Goal: Information Seeking & Learning: Learn about a topic

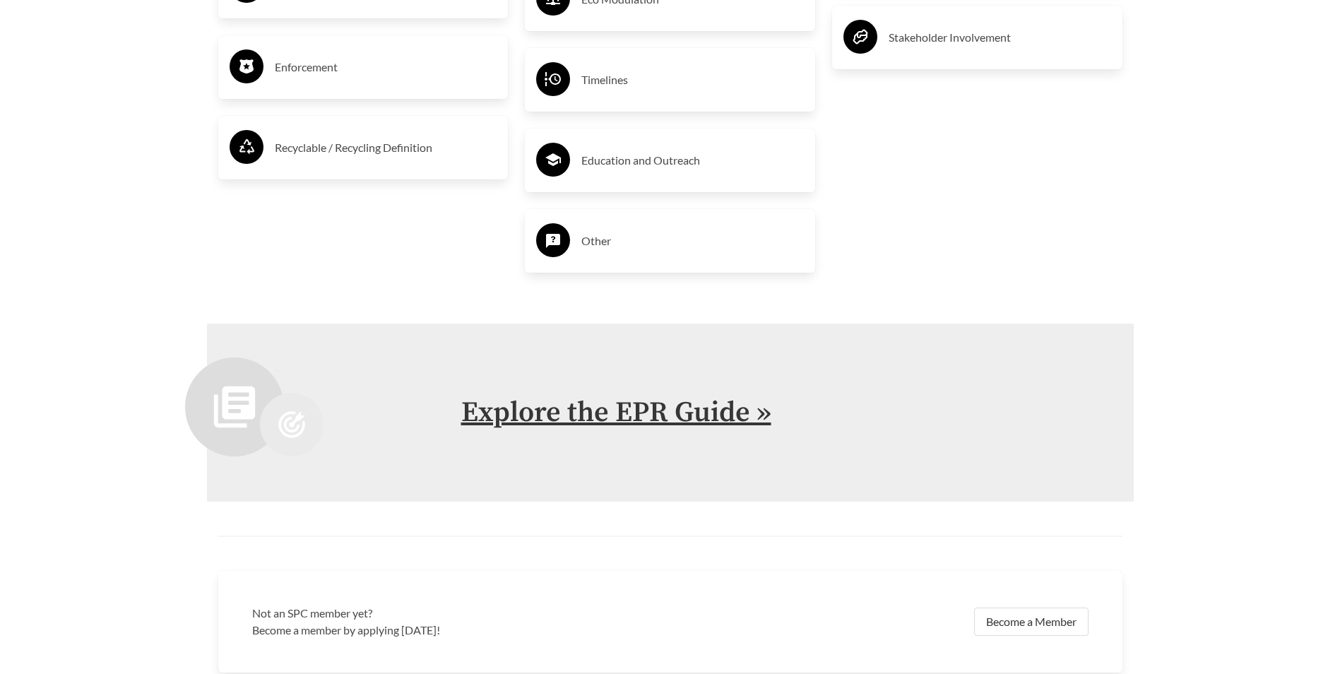
scroll to position [3155, 0]
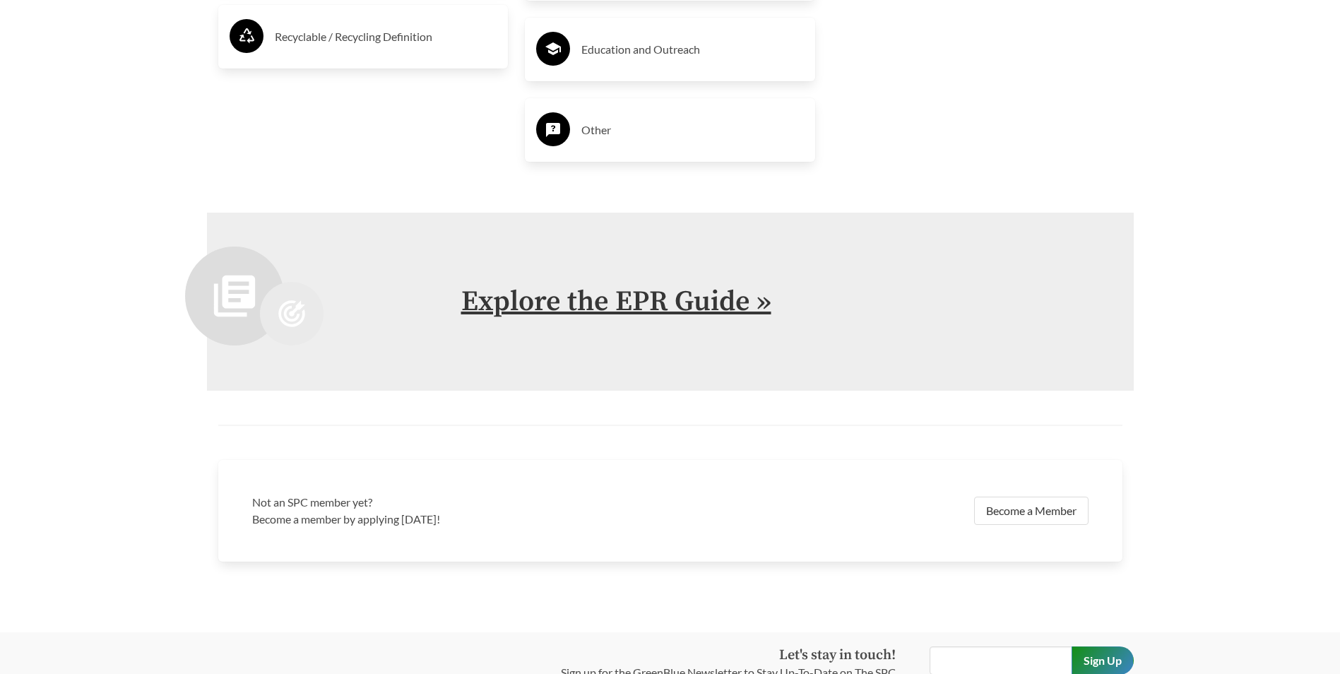
click at [679, 291] on link "Explore the EPR Guide »" at bounding box center [616, 301] width 310 height 35
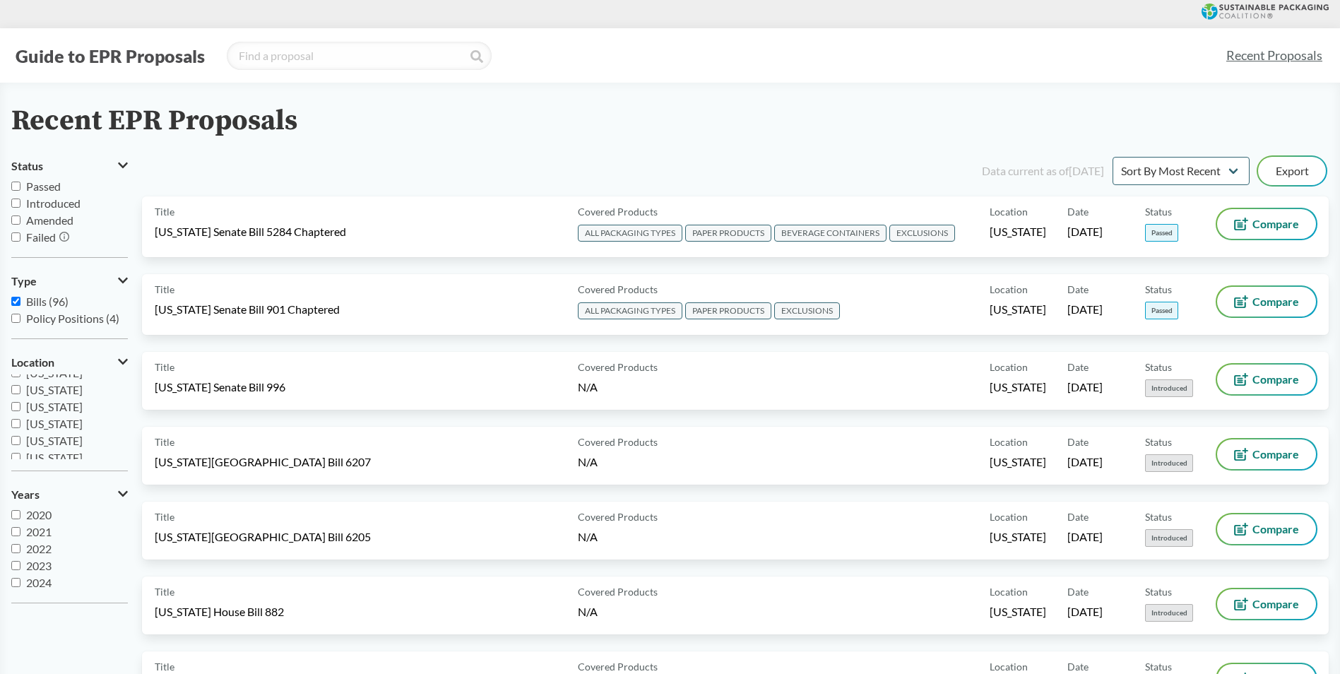
scroll to position [259, 0]
click at [17, 394] on input "[US_STATE]" at bounding box center [15, 394] width 9 height 9
checkbox input "true"
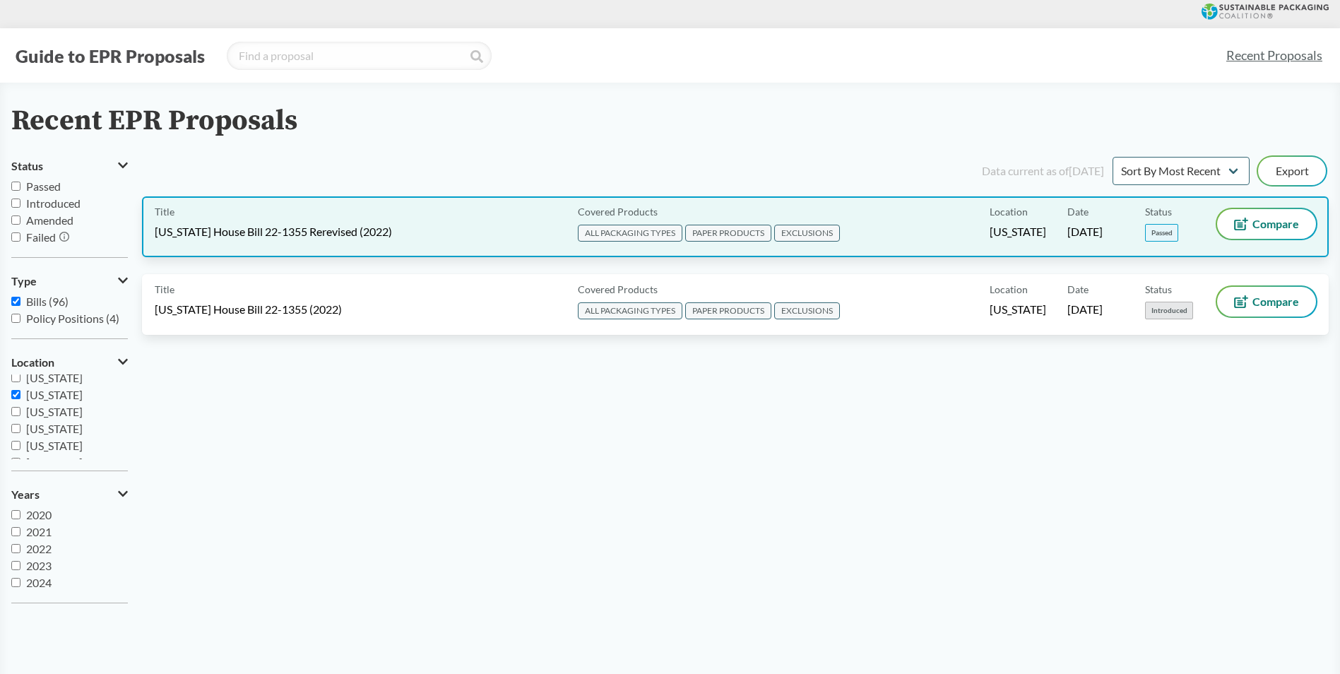
click at [296, 227] on span "[US_STATE] House Bill 22-1355 Rerevised (2022)" at bounding box center [273, 232] width 237 height 16
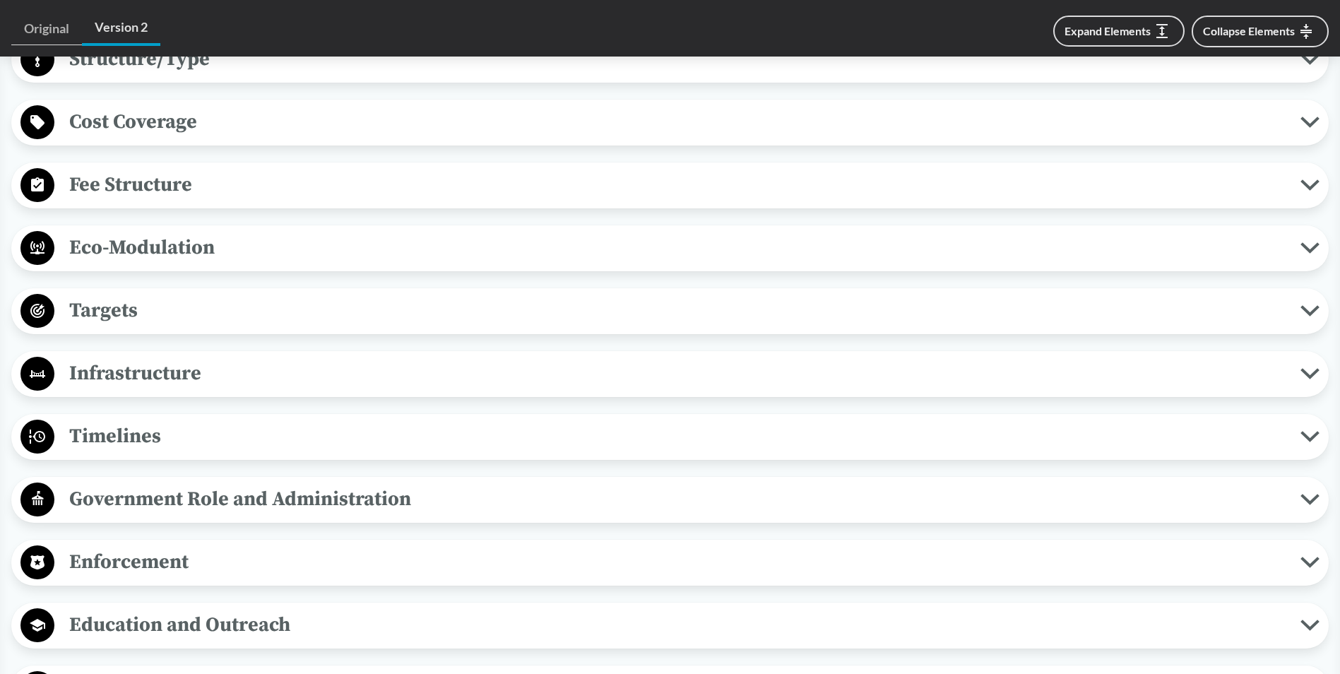
scroll to position [965, 0]
click at [89, 420] on span "Timelines" at bounding box center [677, 436] width 1246 height 32
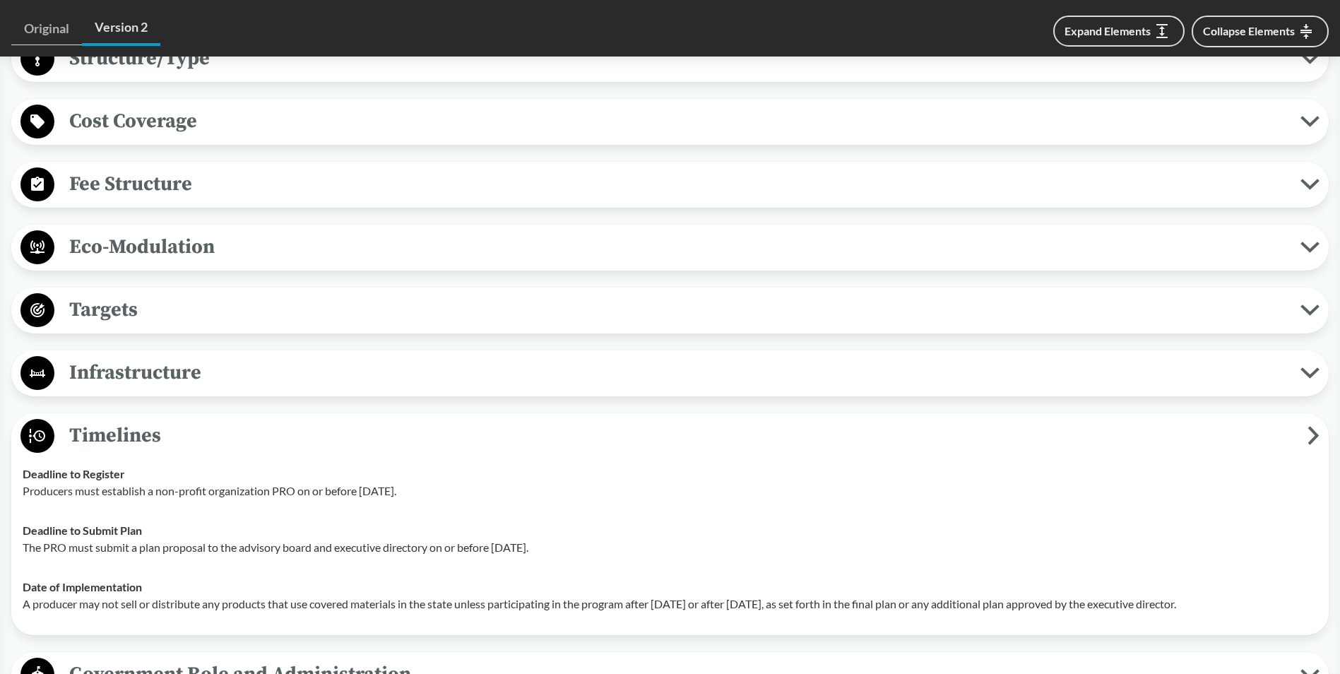
click at [1309, 432] on icon at bounding box center [1313, 435] width 12 height 19
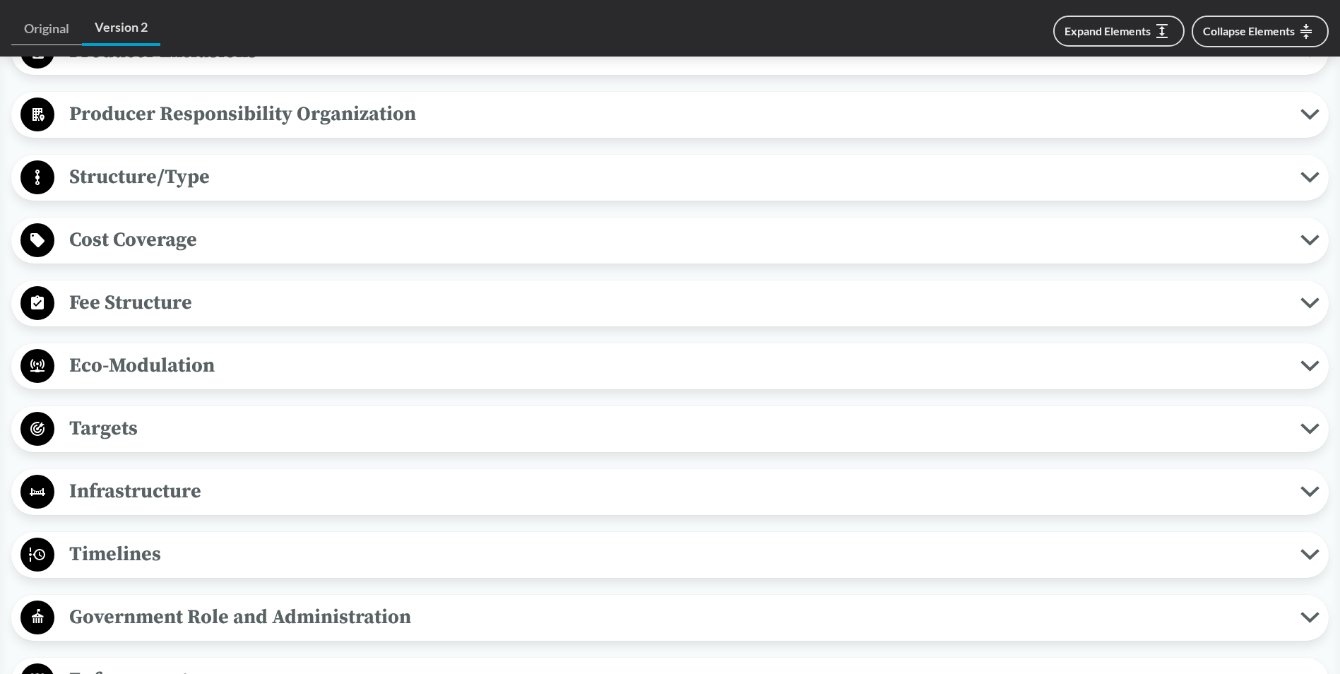
scroll to position [800, 0]
